Goal: Information Seeking & Learning: Learn about a topic

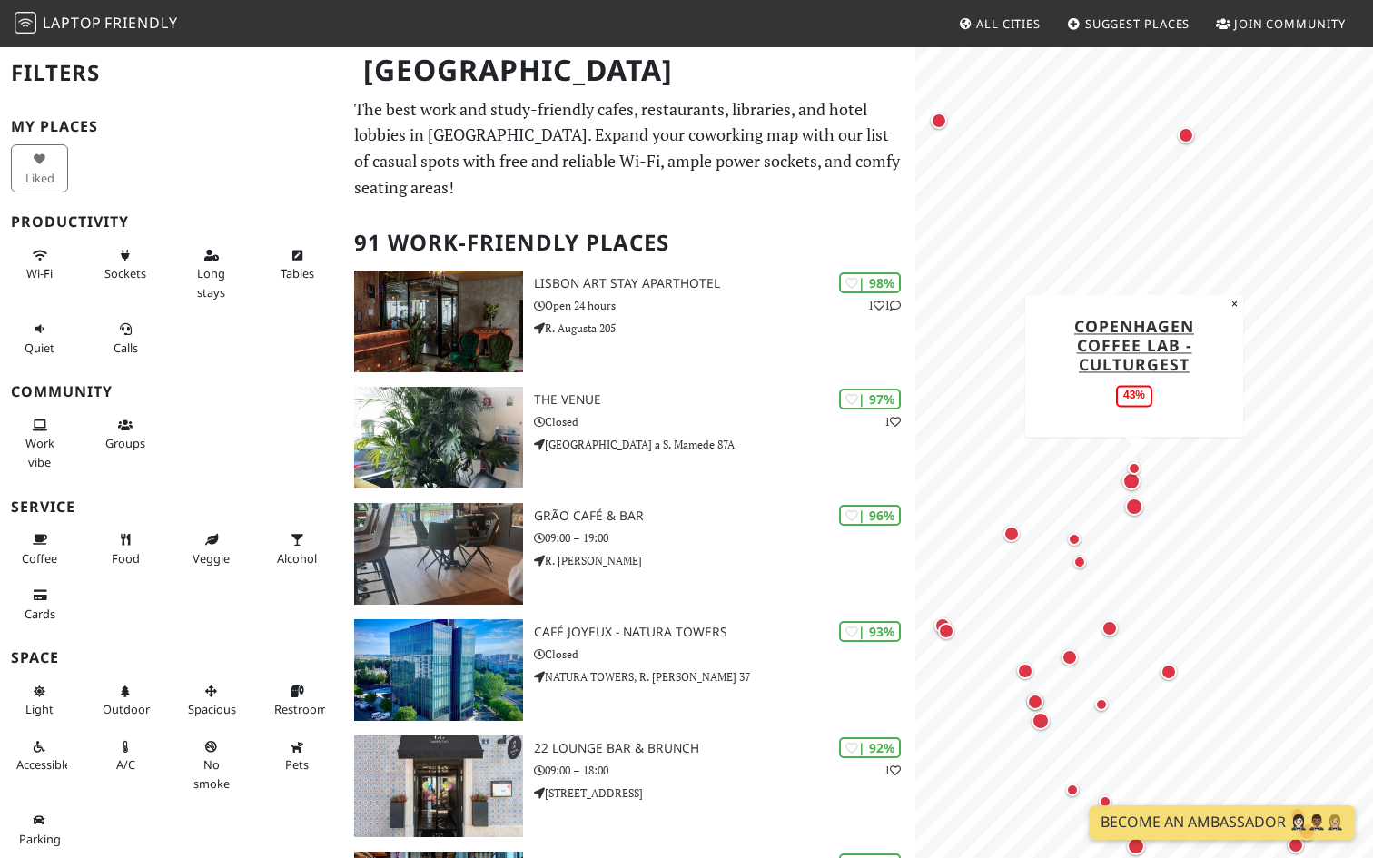
click at [1135, 469] on div "Map marker" at bounding box center [1134, 468] width 13 height 13
click at [1137, 503] on div "Map marker" at bounding box center [1134, 507] width 18 height 18
click at [1134, 485] on div "Map marker" at bounding box center [1132, 481] width 18 height 18
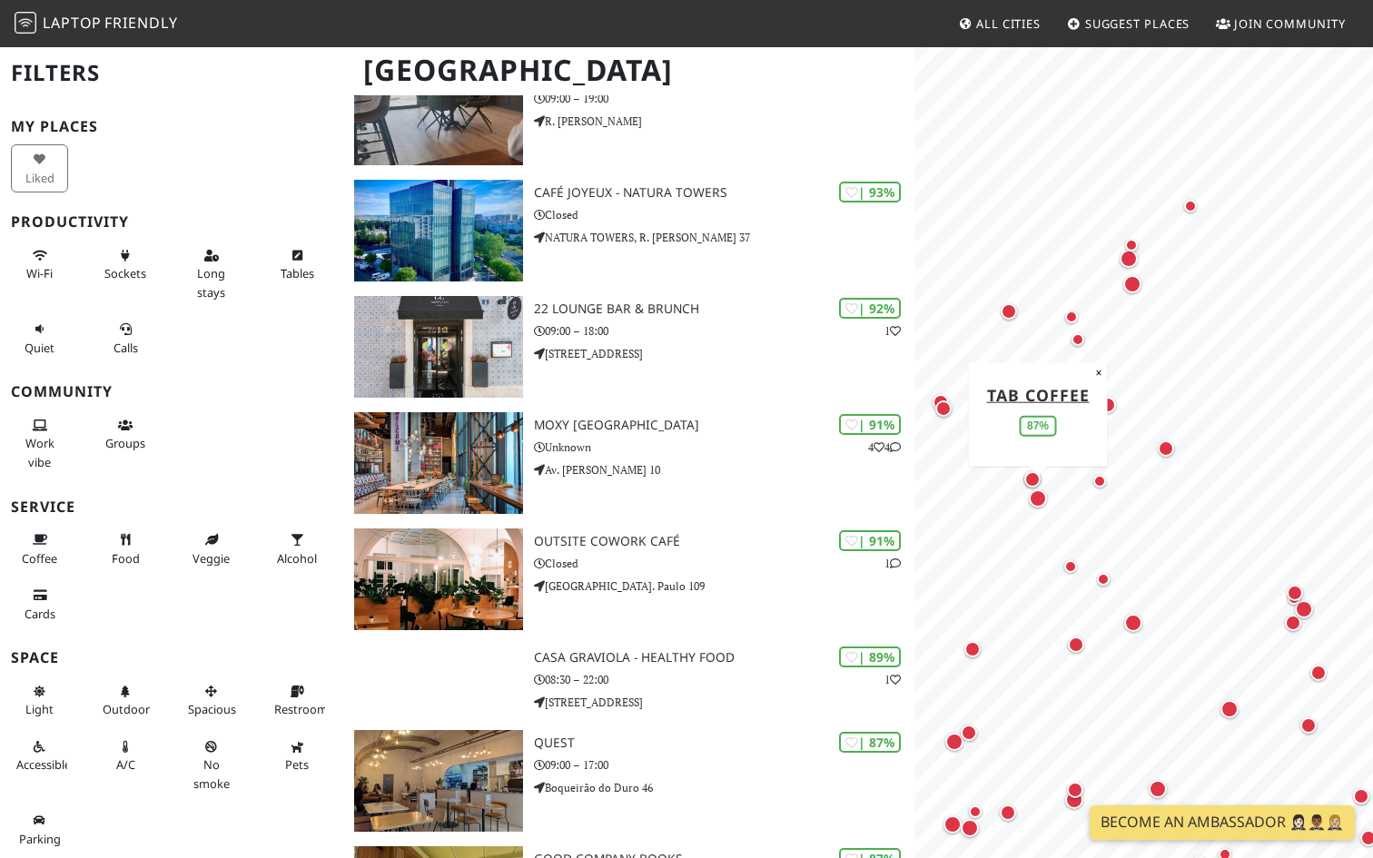
click at [1040, 497] on div "Map marker" at bounding box center [1038, 499] width 18 height 18
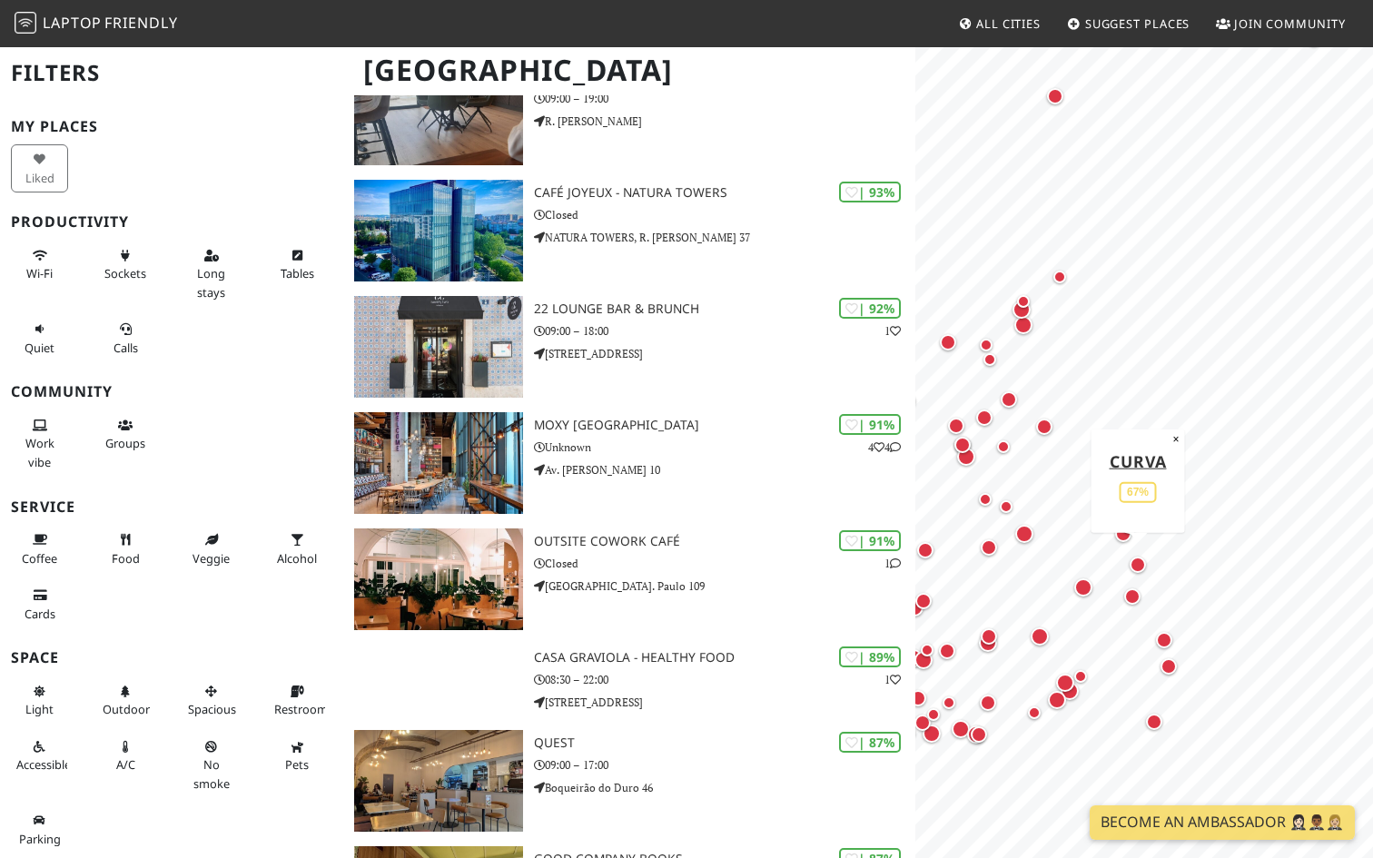
click at [1139, 566] on div "Map marker" at bounding box center [1138, 565] width 16 height 16
click at [1091, 590] on div "Map marker" at bounding box center [1084, 588] width 18 height 18
click at [1004, 448] on div "Map marker" at bounding box center [1003, 447] width 13 height 13
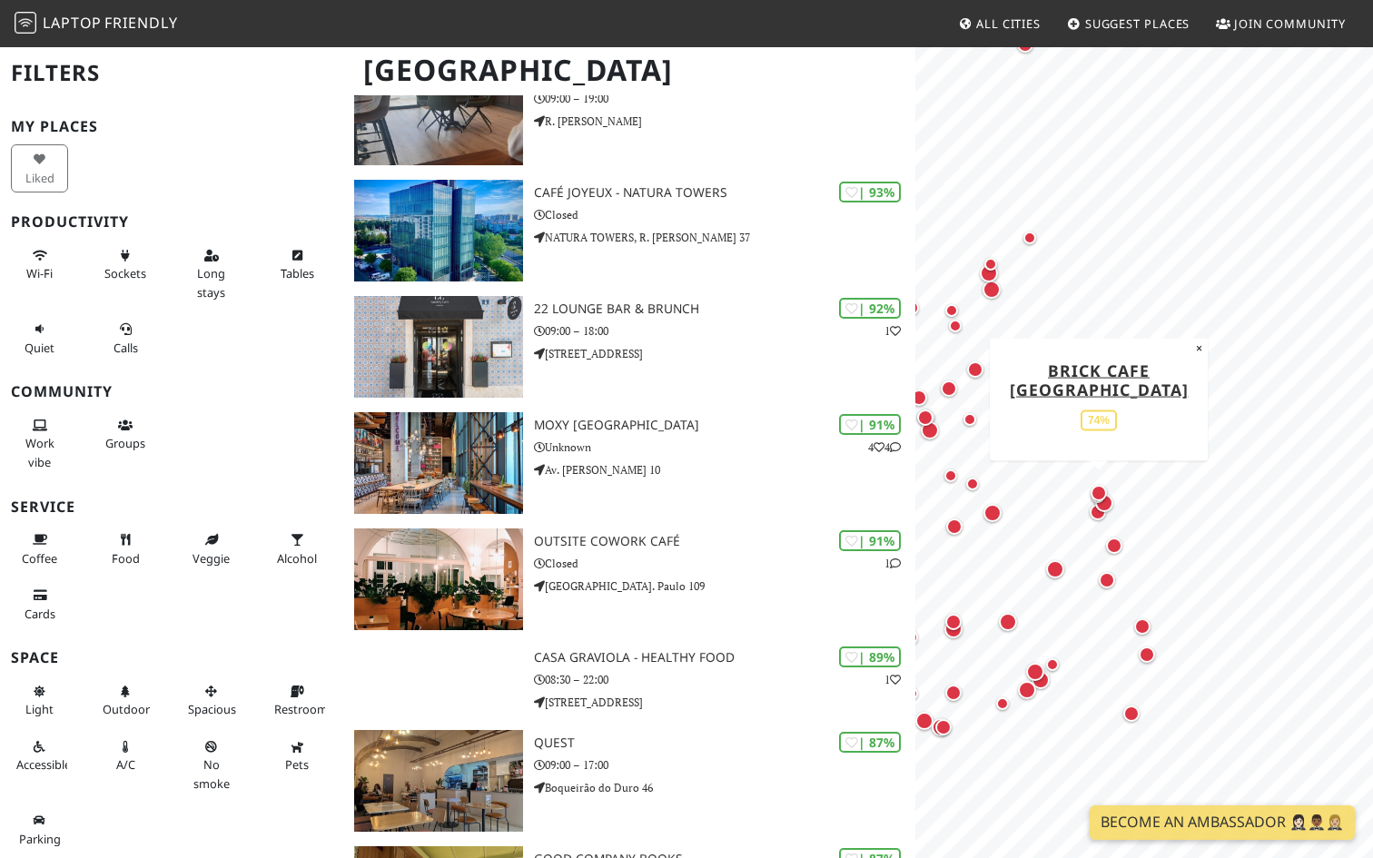
click at [1097, 491] on div "Map marker" at bounding box center [1099, 493] width 16 height 16
click at [1109, 548] on div "Map marker" at bounding box center [1114, 546] width 16 height 16
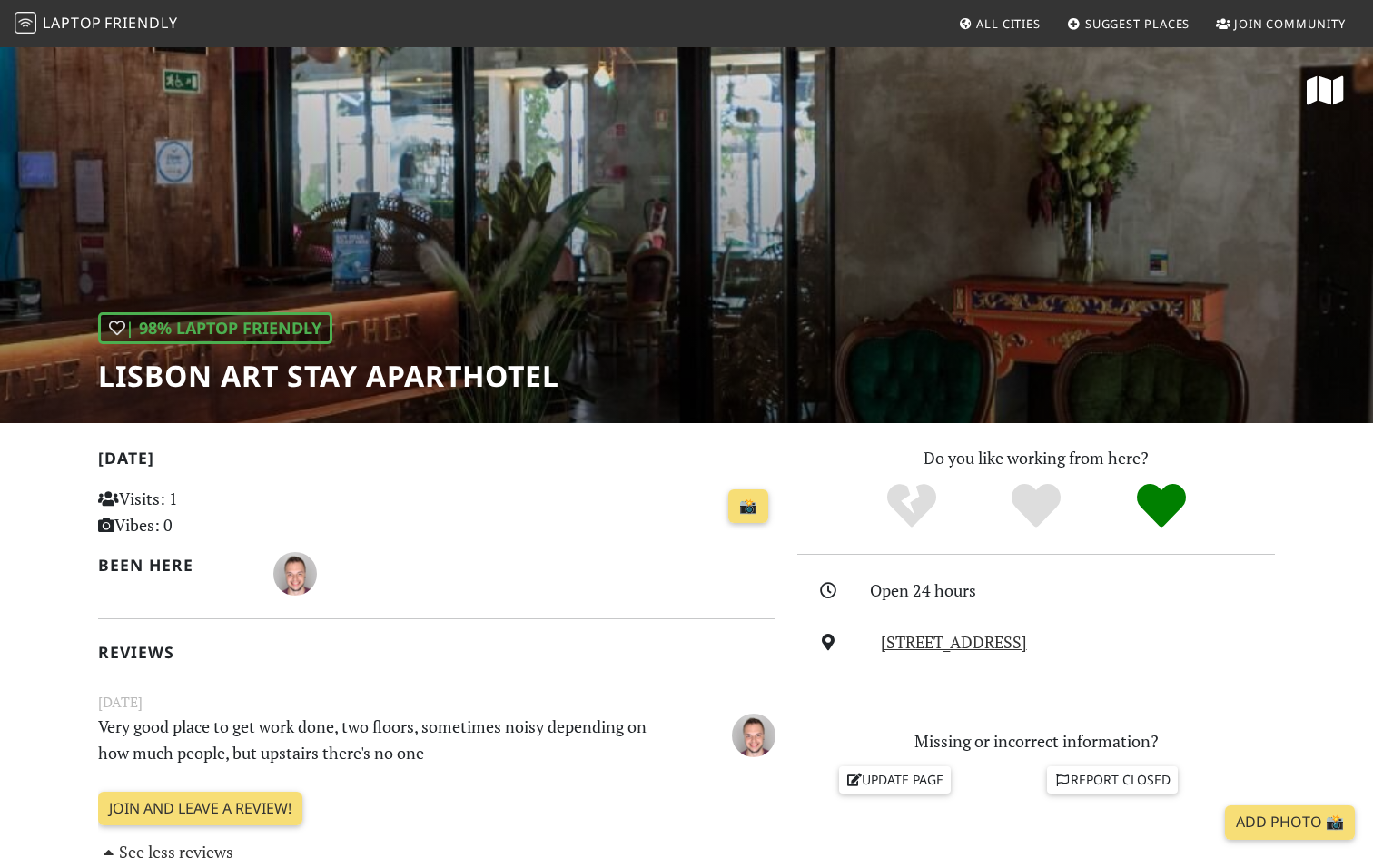
click at [277, 359] on h1 "Lisbon Art Stay Aparthotel" at bounding box center [328, 376] width 461 height 35
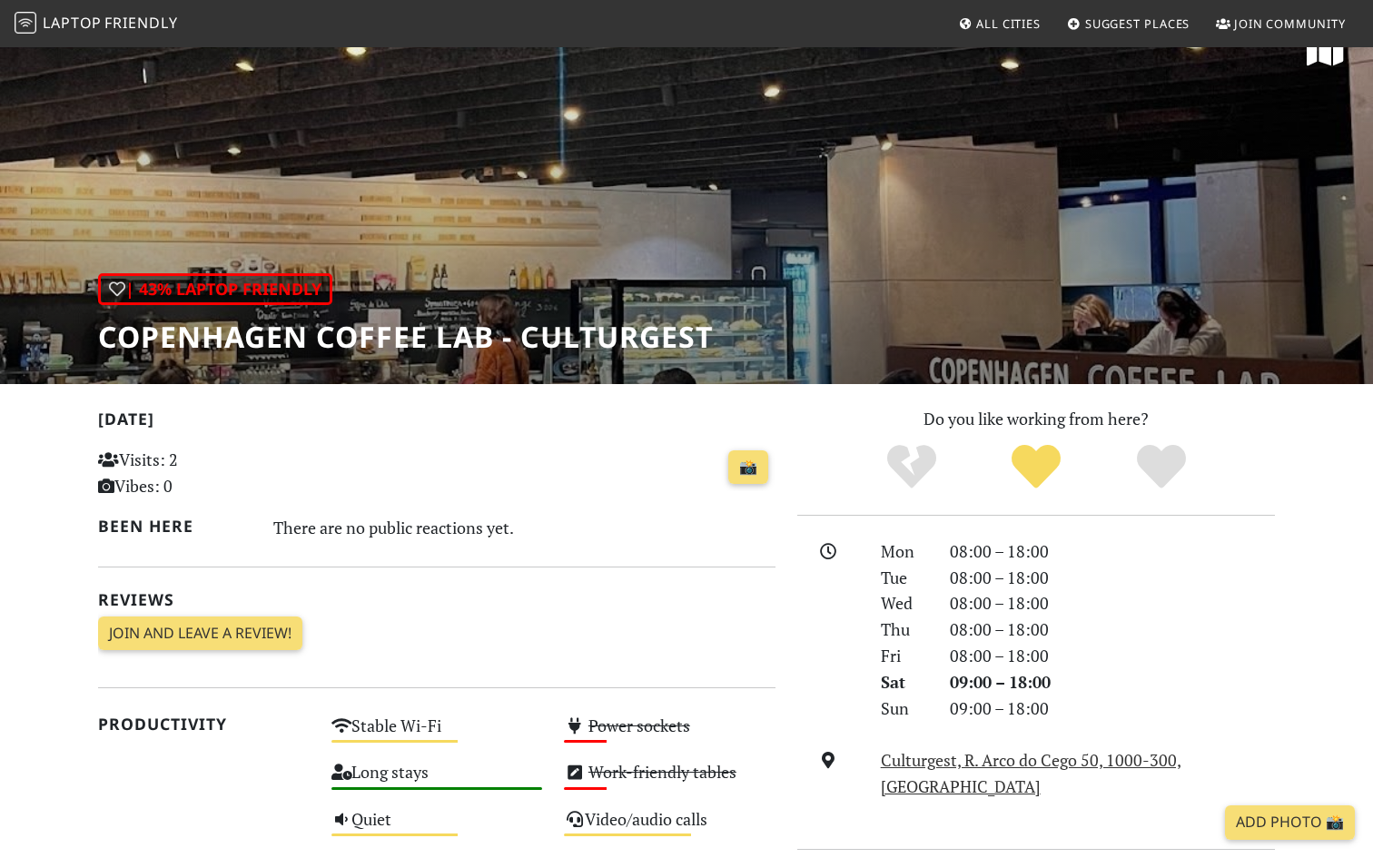
scroll to position [5, 0]
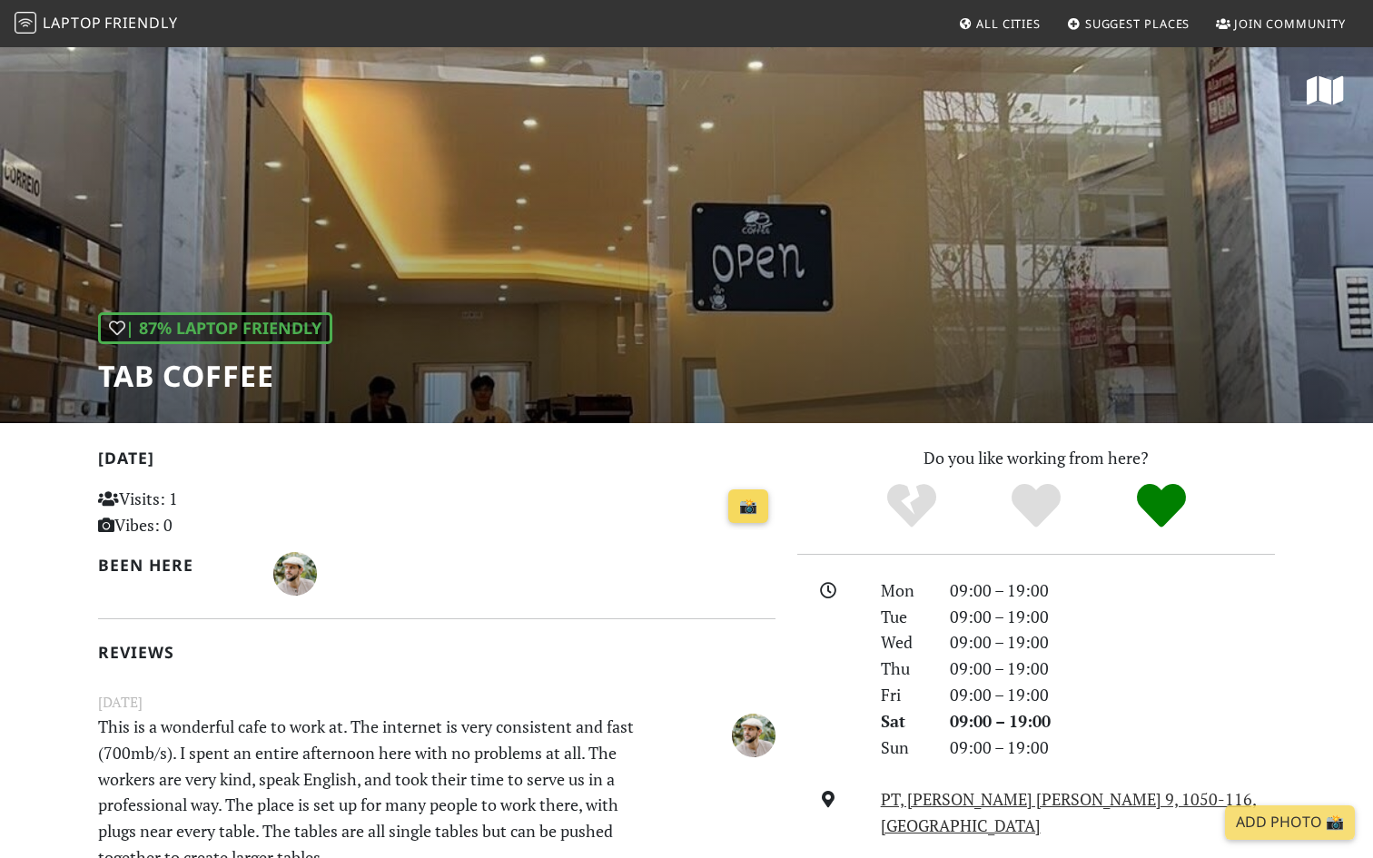
click at [739, 512] on link "📸" at bounding box center [748, 507] width 40 height 35
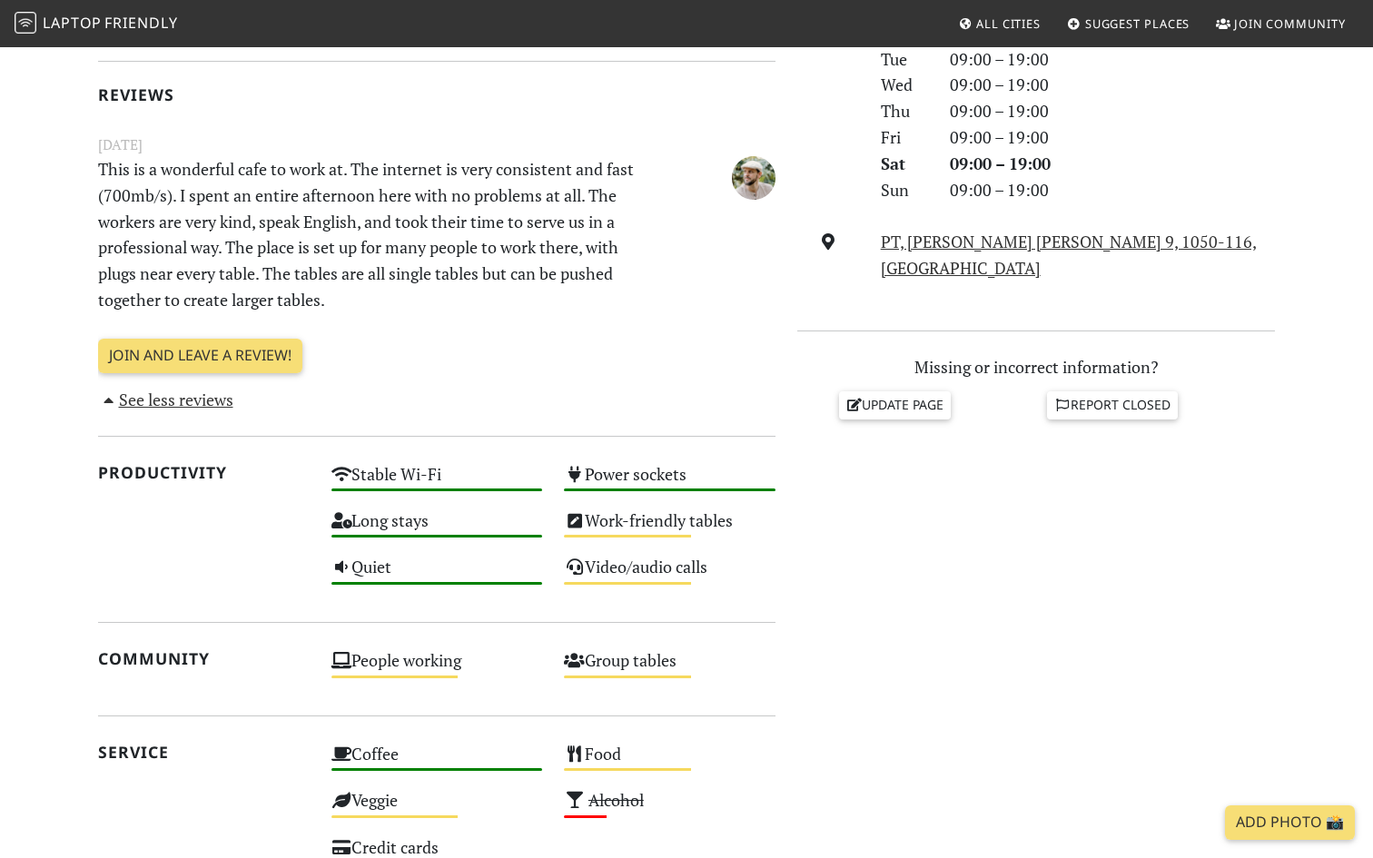
scroll to position [535, 0]
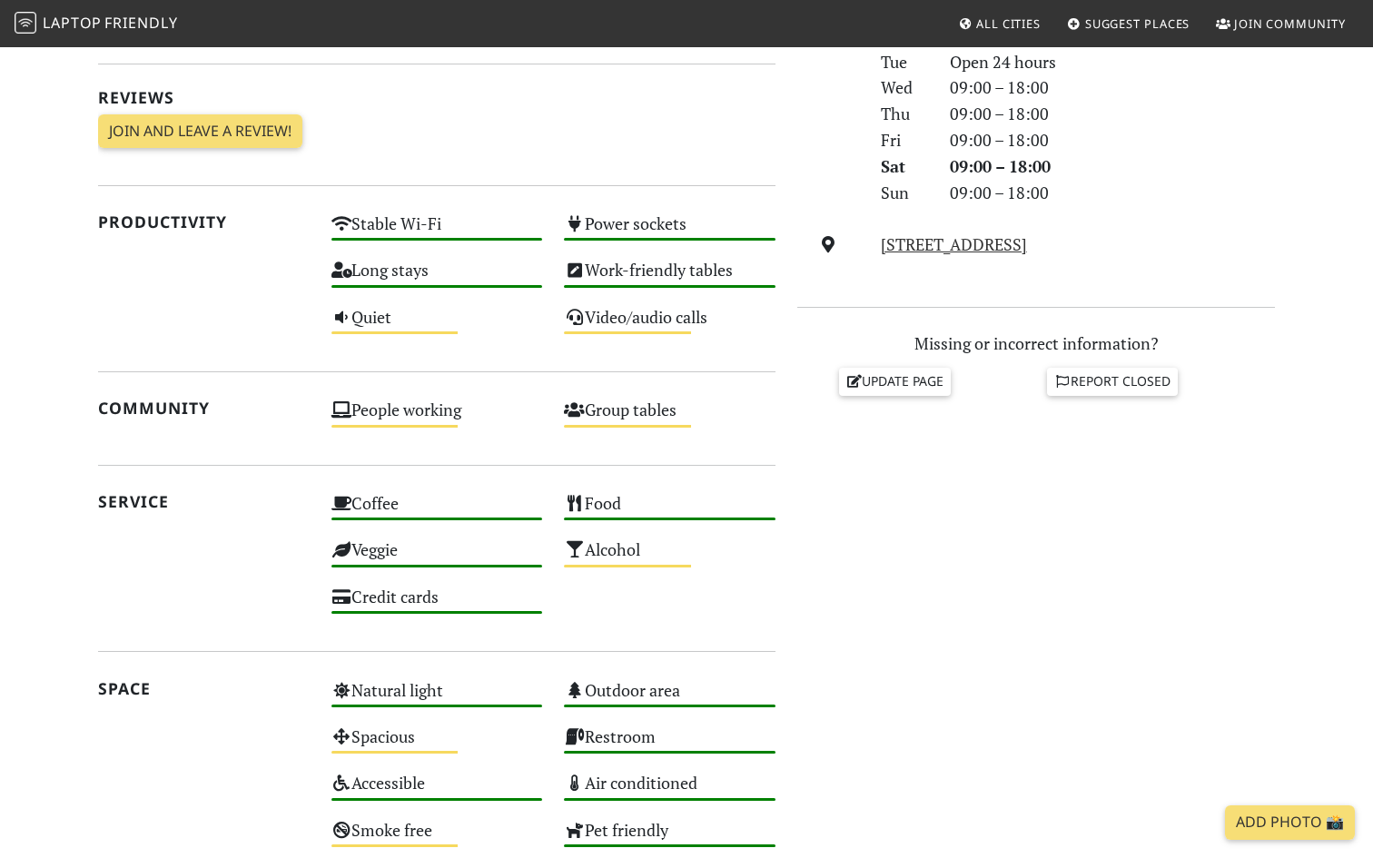
scroll to position [871, 0]
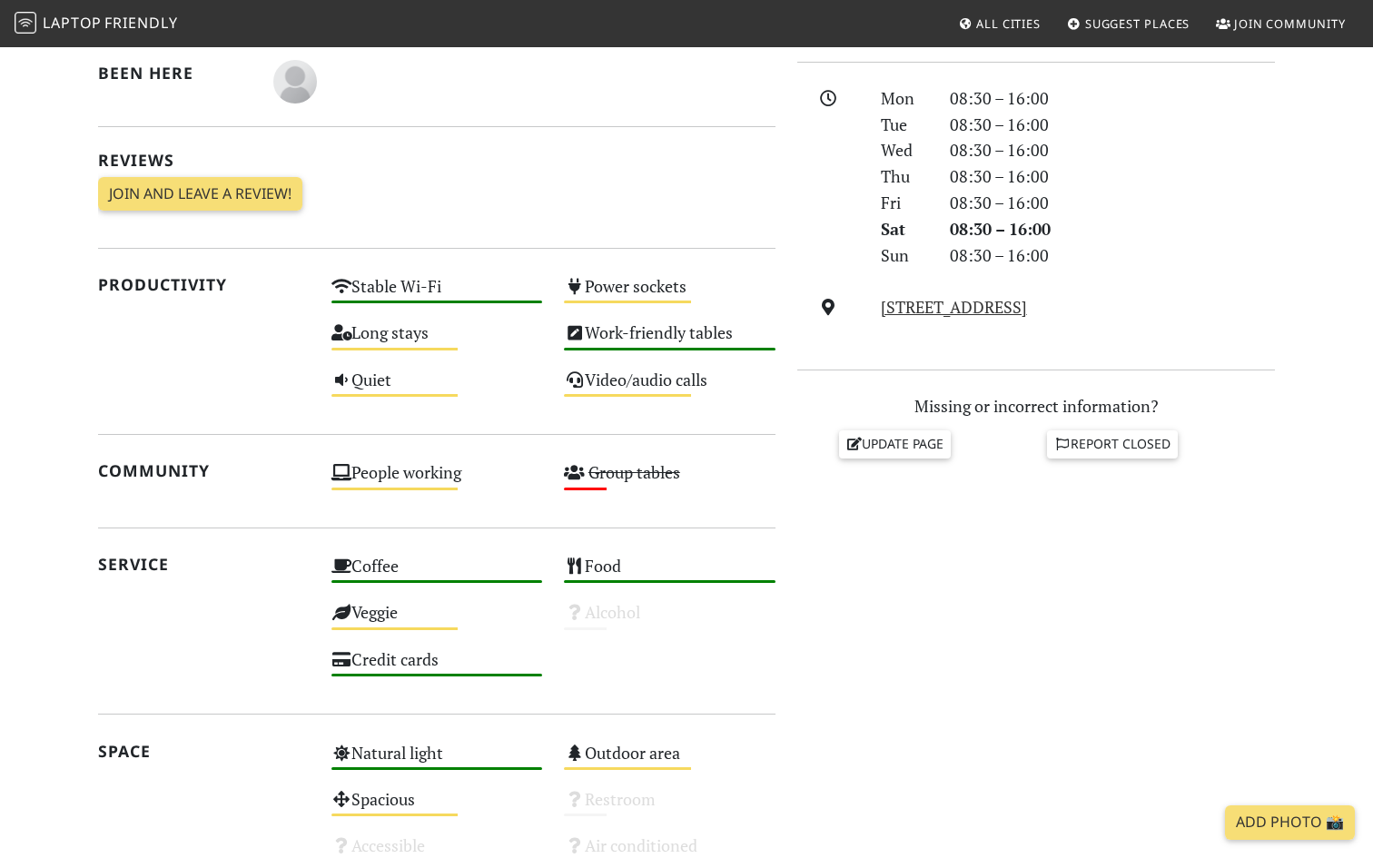
scroll to position [490, 0]
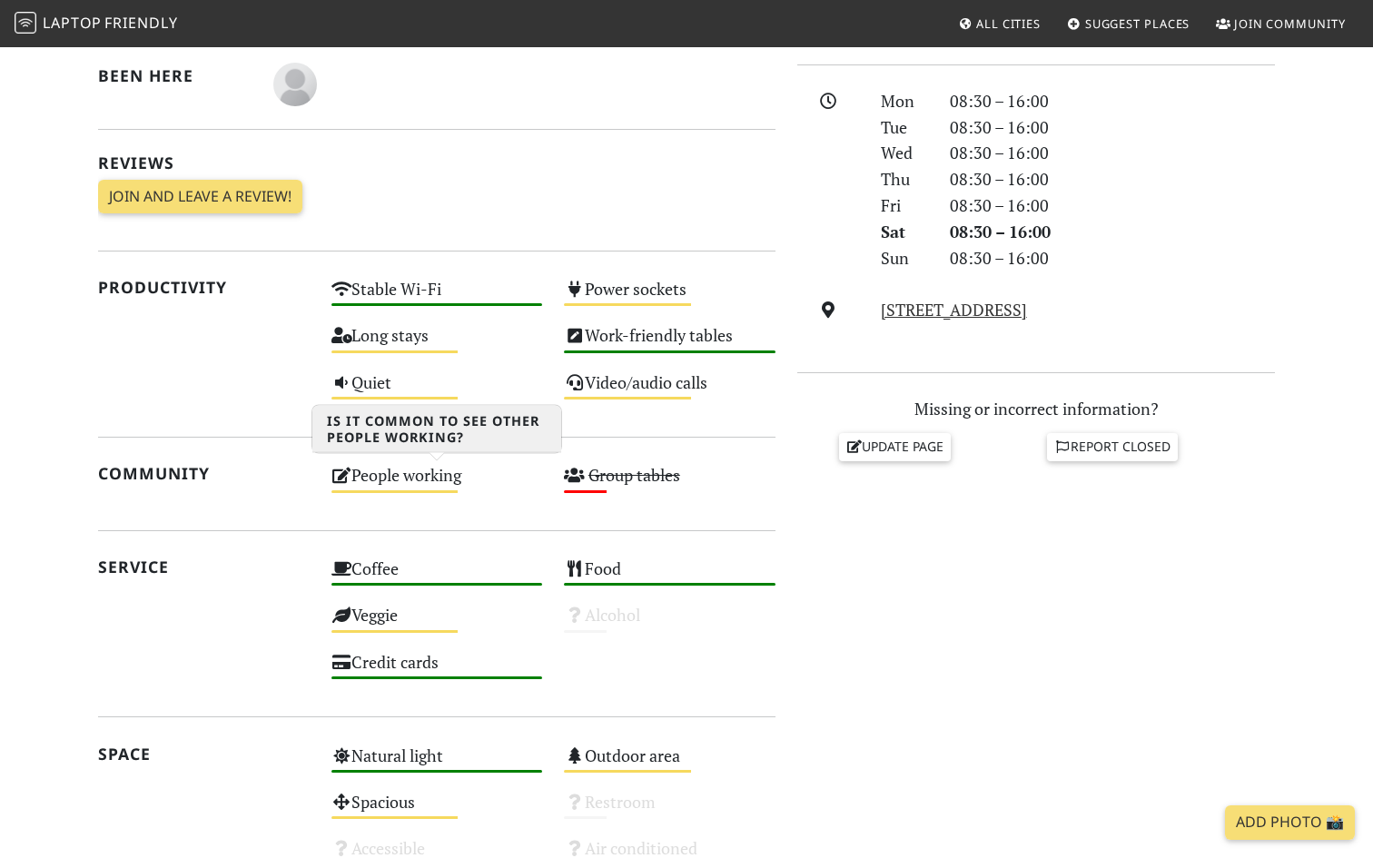
click at [372, 471] on div "People working Medium" at bounding box center [437, 484] width 233 height 46
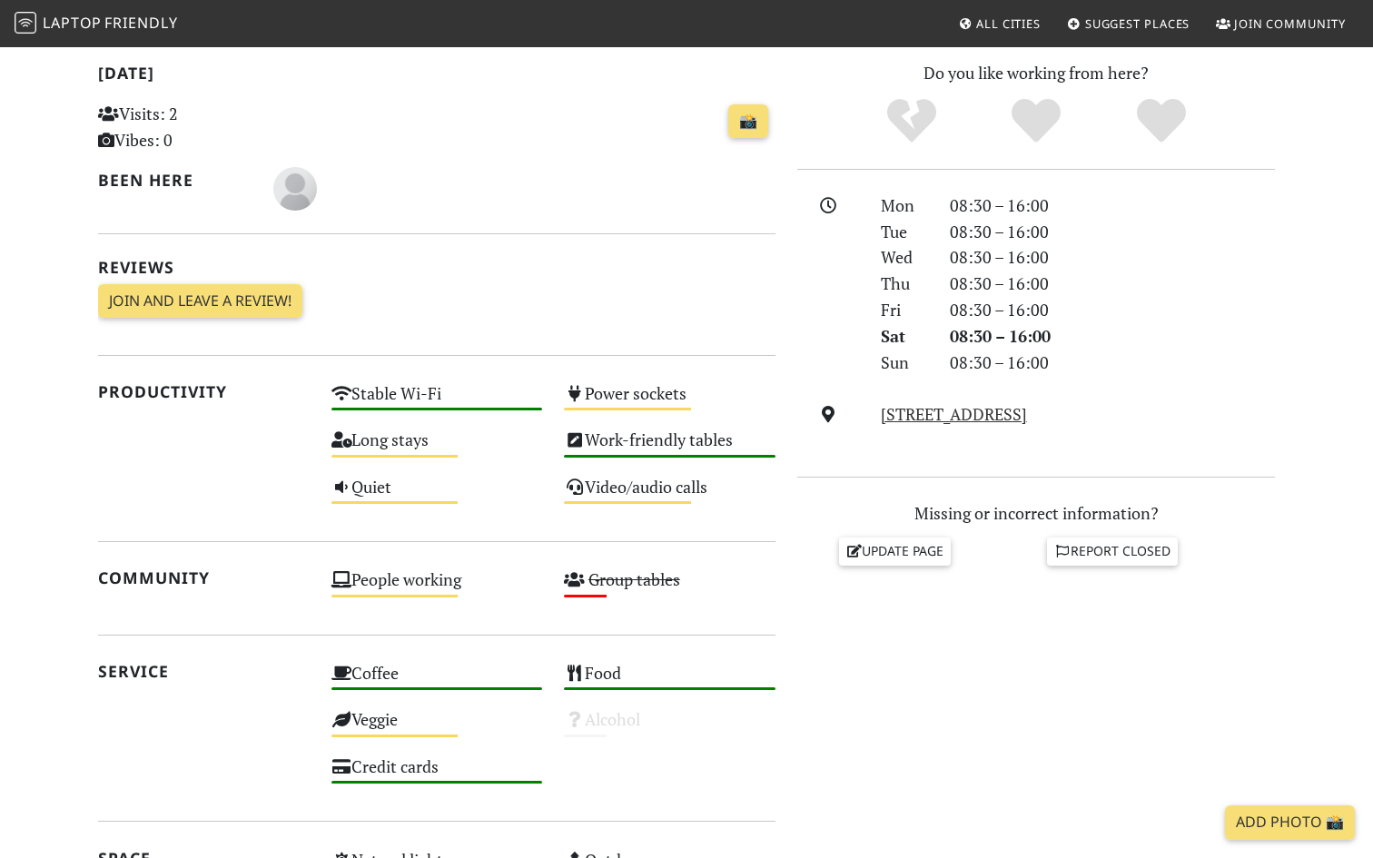
scroll to position [391, 0]
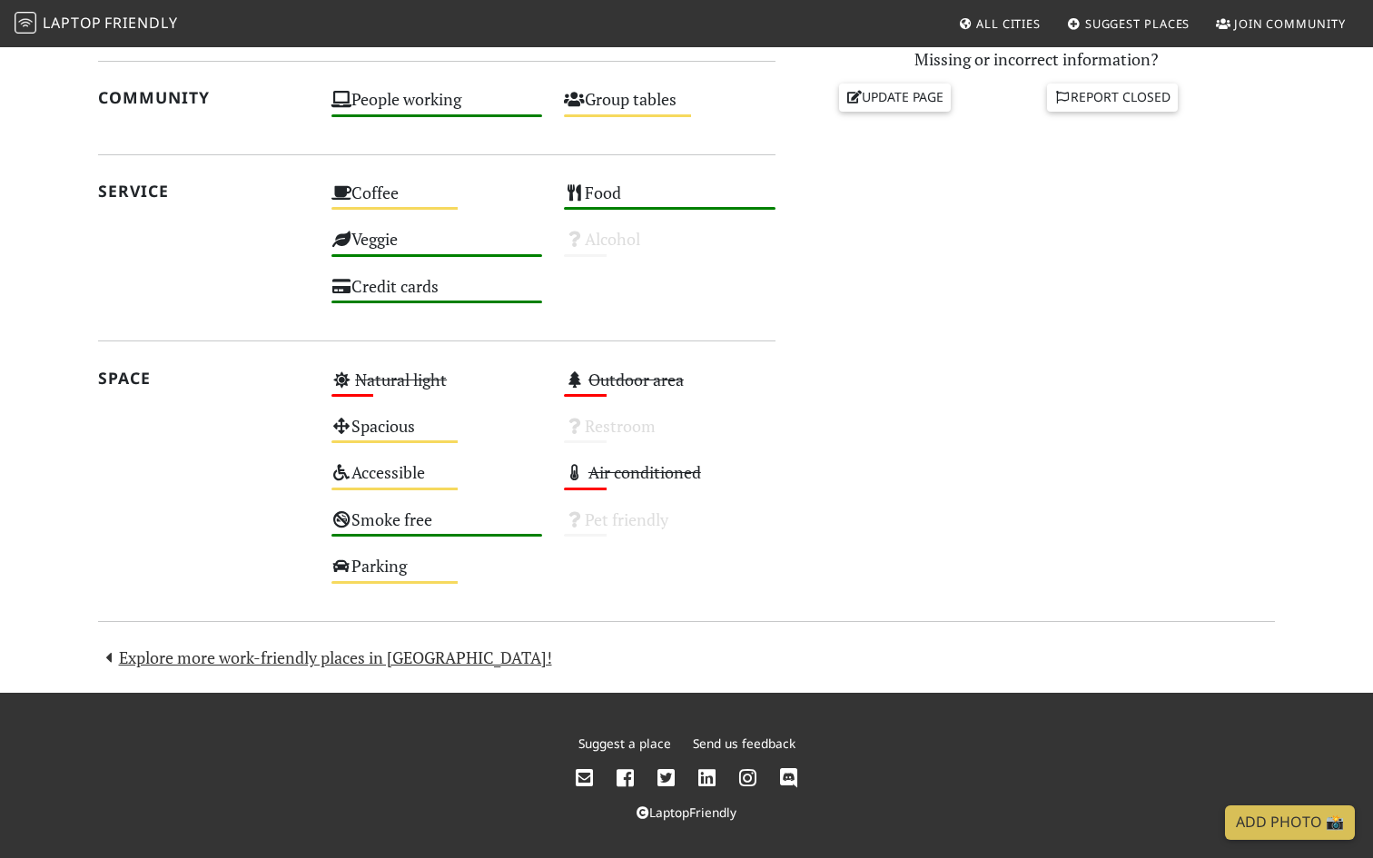
scroll to position [871, 0]
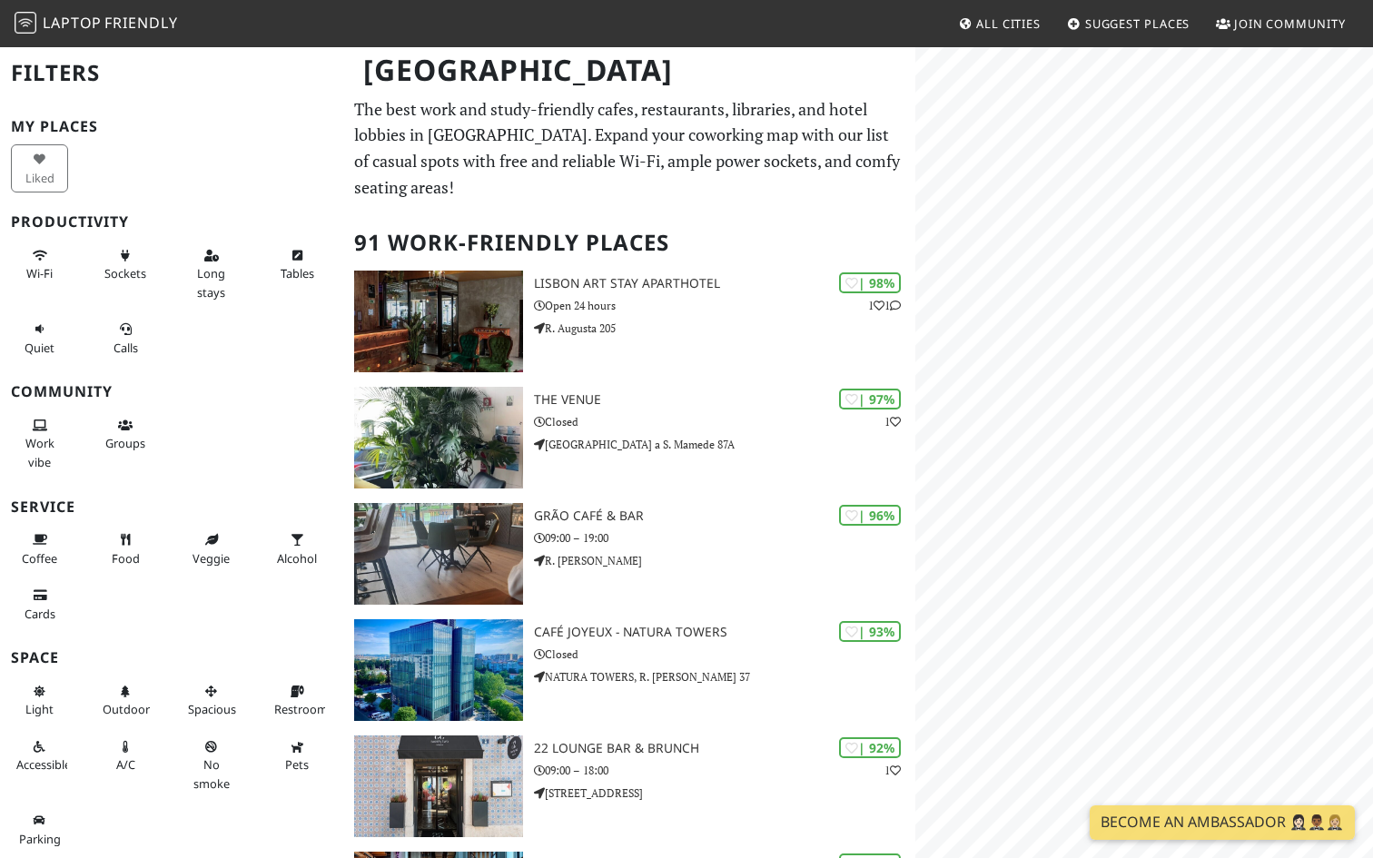
scroll to position [440, 0]
